Goal: Navigation & Orientation: Go to known website

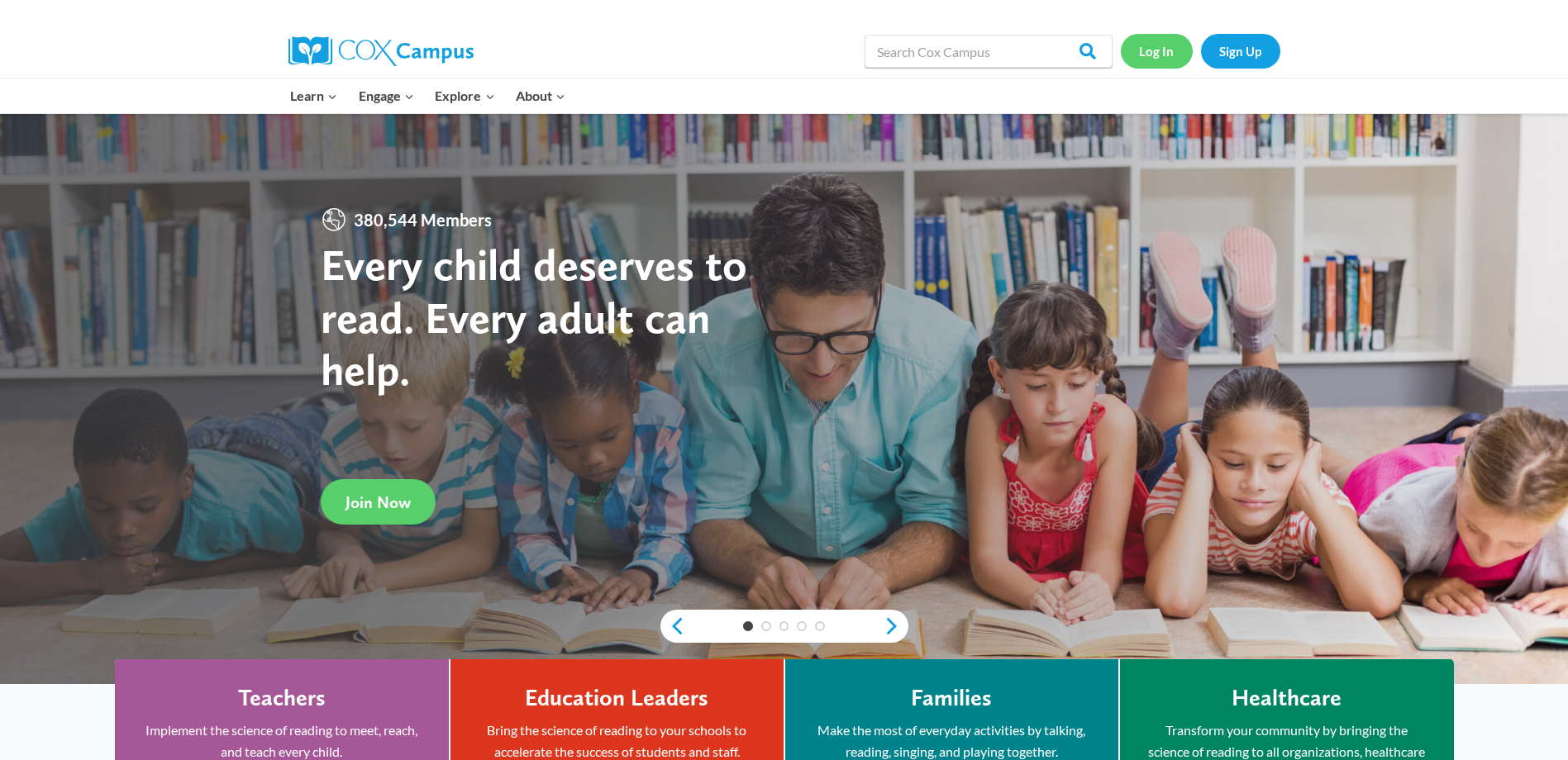
click at [1153, 53] on link "Log In" at bounding box center [1156, 51] width 72 height 34
click at [1149, 51] on link "Log In" at bounding box center [1156, 51] width 72 height 34
